Goal: Find specific fact: Find specific fact

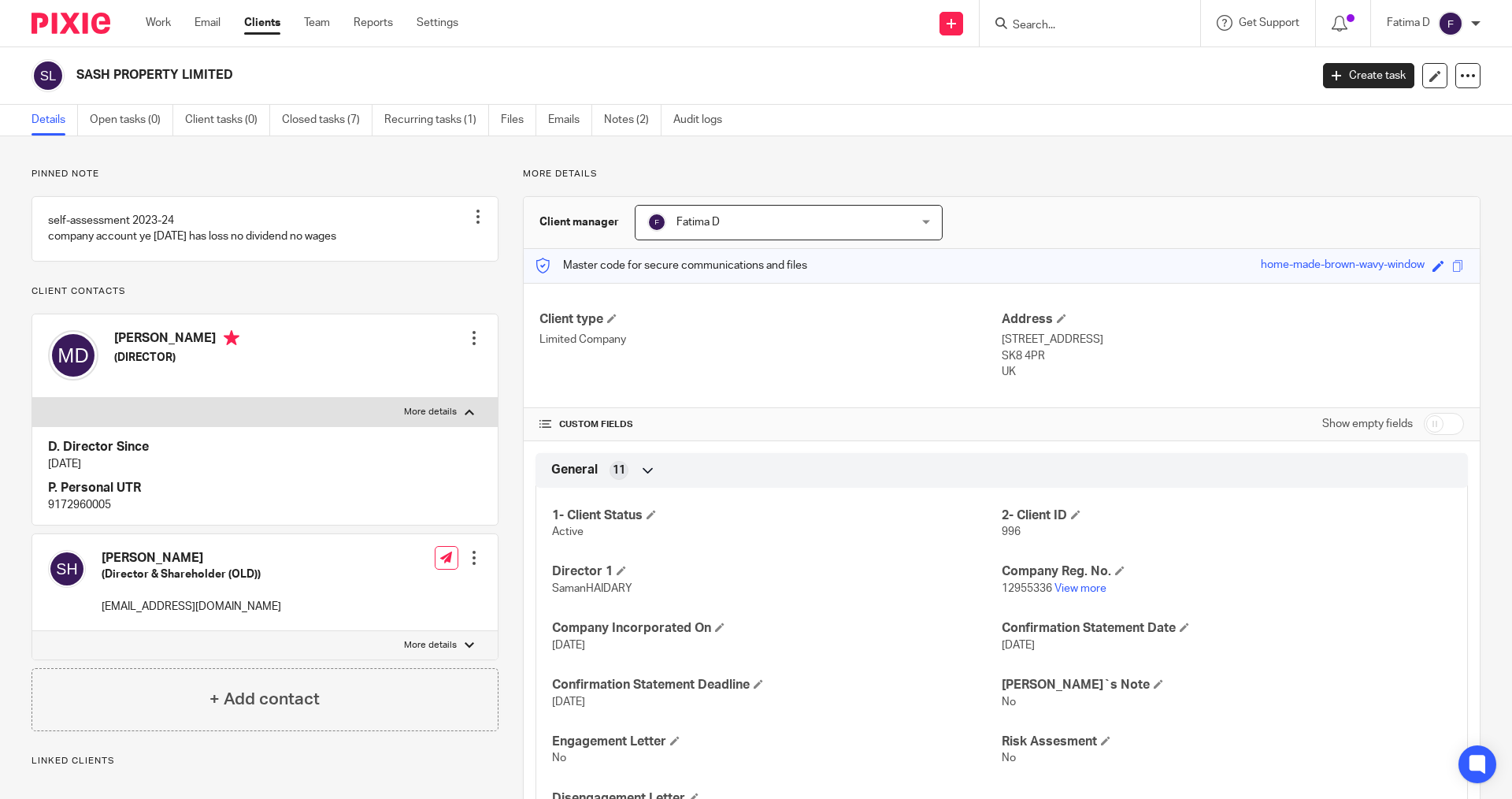
drag, startPoint x: 1018, startPoint y: 25, endPoint x: 1127, endPoint y: 35, distance: 109.5
click at [1018, 25] on input "Search" at bounding box center [1082, 25] width 142 height 14
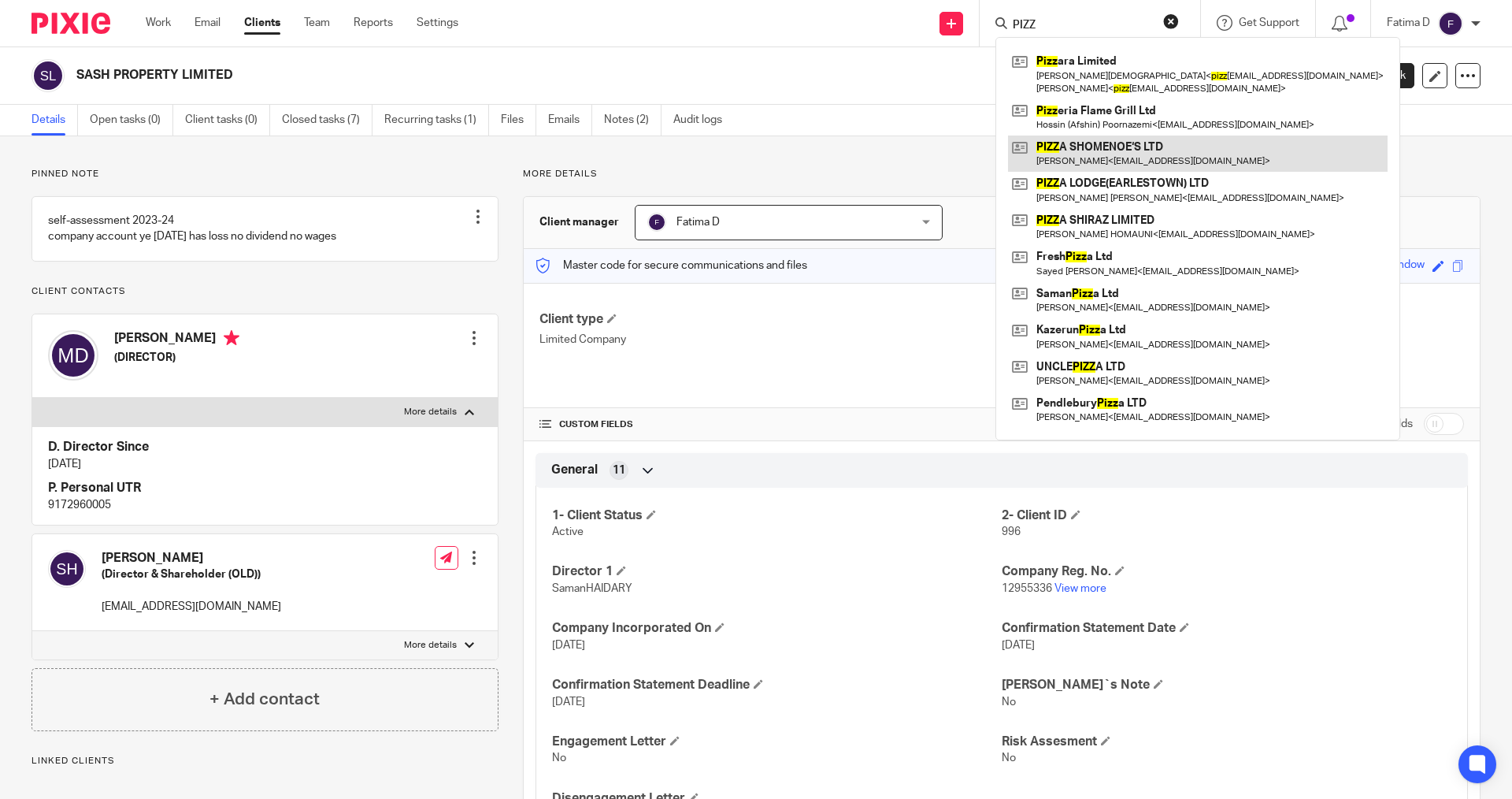
type input "PIZZ"
click at [1116, 143] on link at bounding box center [1198, 154] width 380 height 36
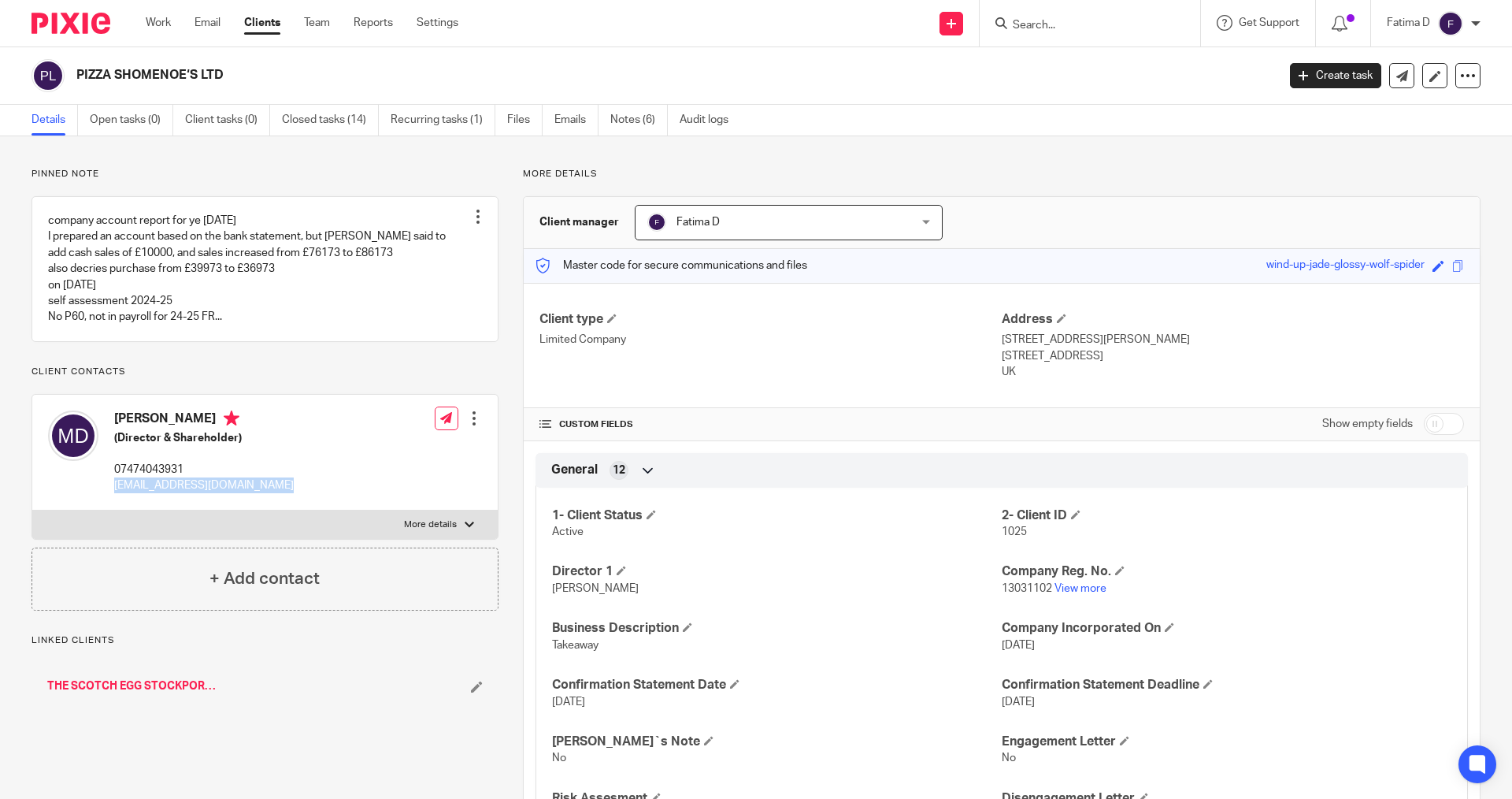
drag, startPoint x: 290, startPoint y: 479, endPoint x: 131, endPoint y: 485, distance: 159.1
click at [115, 485] on div "MEHDI Dehghani (Director & Shareholder) 07474043931 m.poyadehghani2005@gmail.co…" at bounding box center [264, 452] width 466 height 115
copy p "[EMAIL_ADDRESS][DOMAIN_NAME]"
click at [465, 523] on div at bounding box center [470, 525] width 10 height 10
click at [32, 511] on input "More details" at bounding box center [32, 510] width 1 height 1
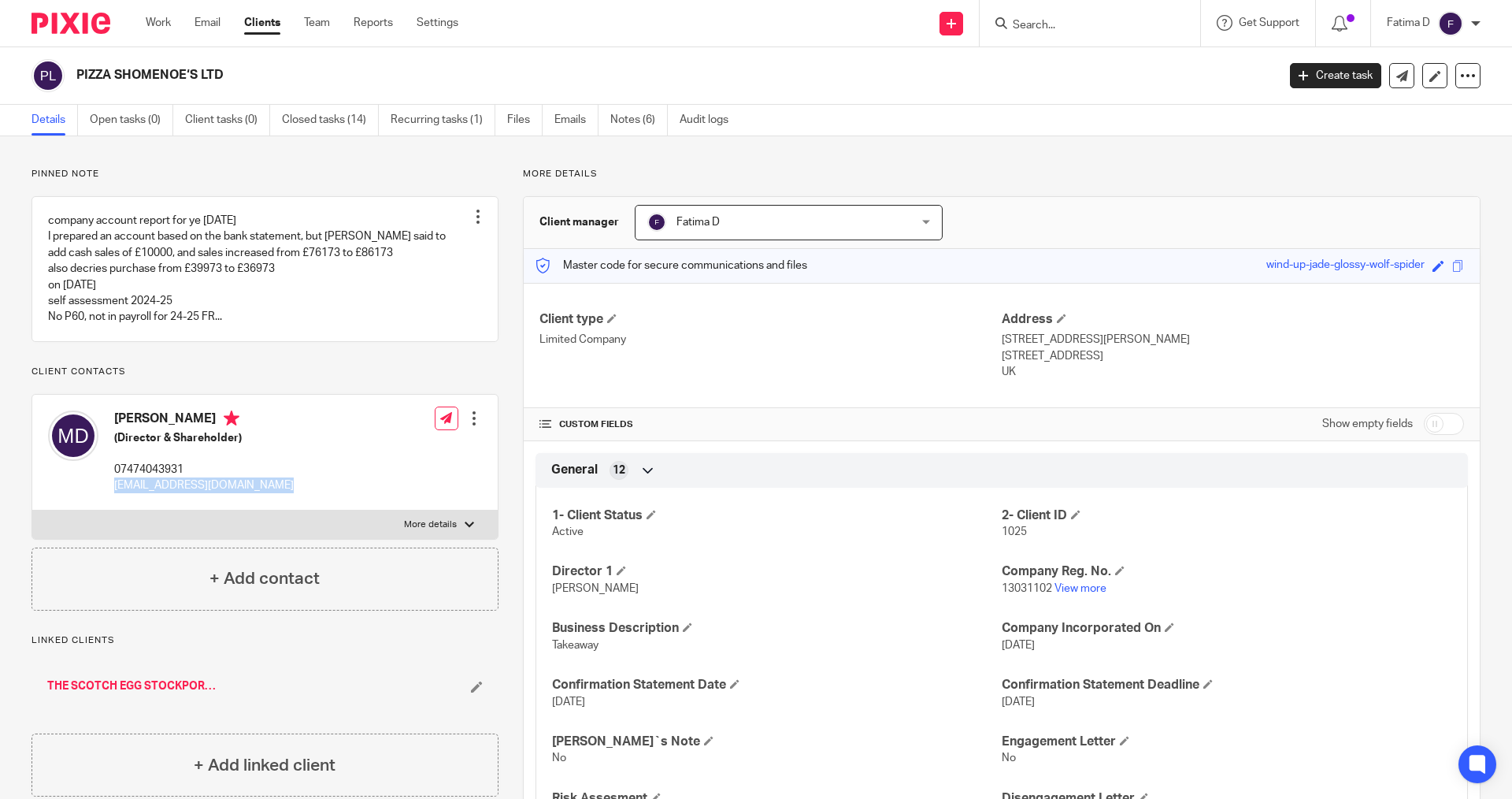
checkbox input "true"
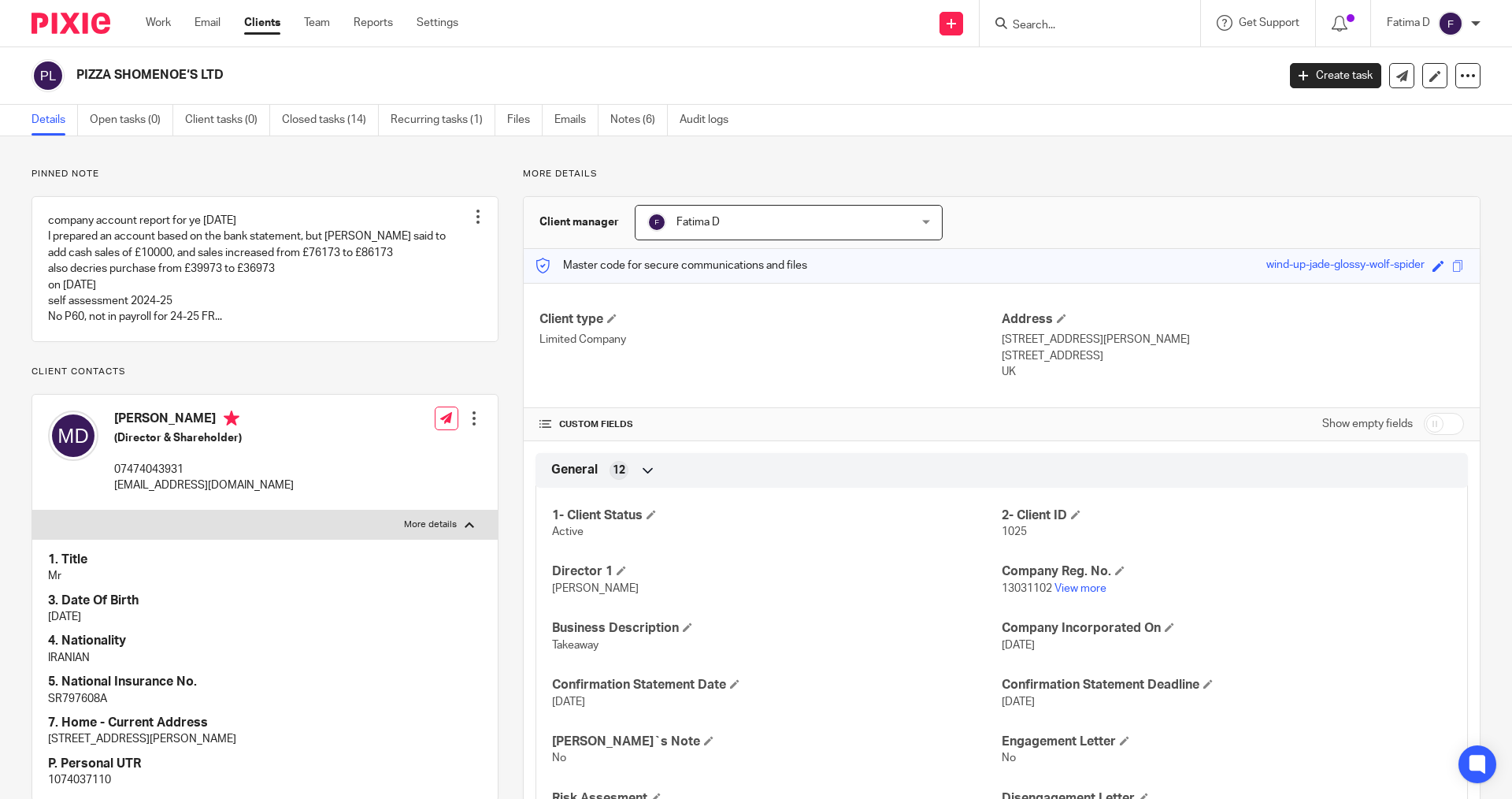
click at [99, 700] on p "SR797608A" at bounding box center [265, 698] width 434 height 16
copy p "SR797608A"
